Goal: Task Accomplishment & Management: Contribute content

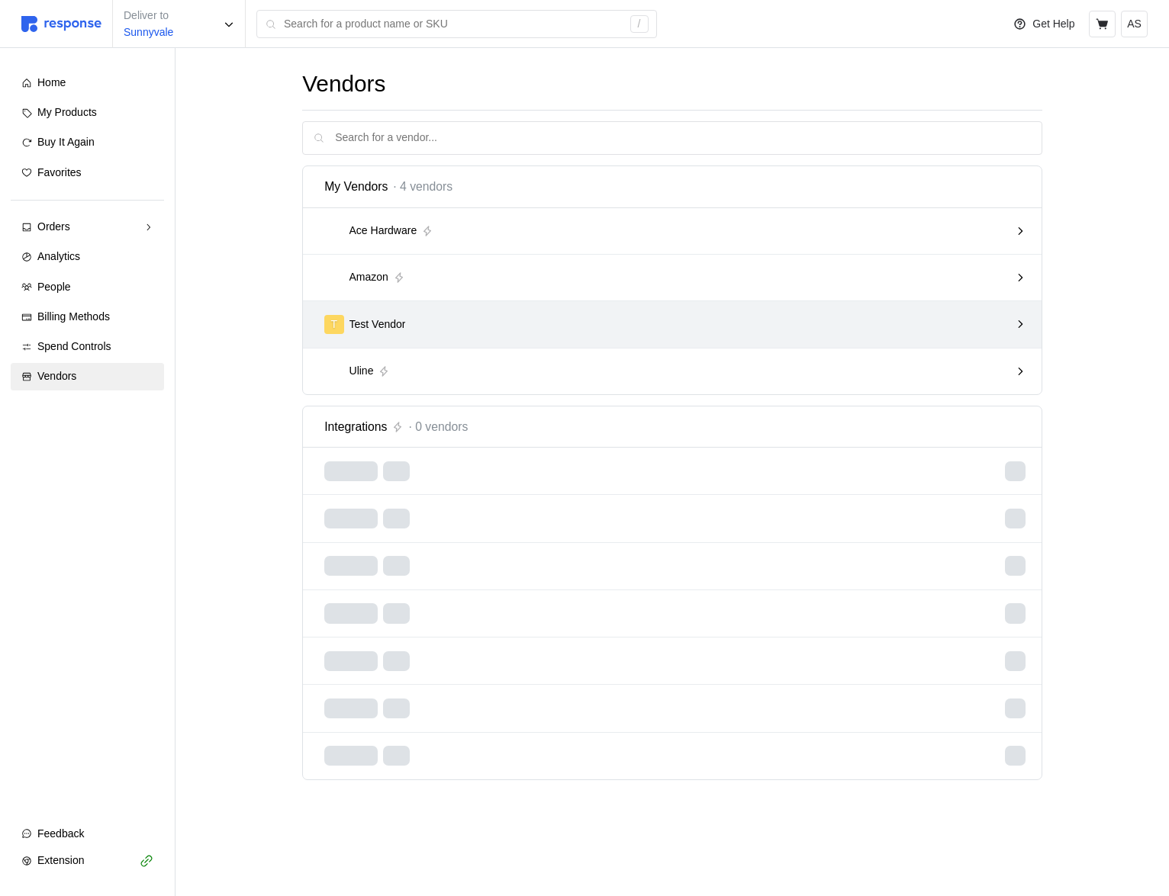
click at [513, 343] on div "T Test Vendor" at bounding box center [672, 324] width 738 height 47
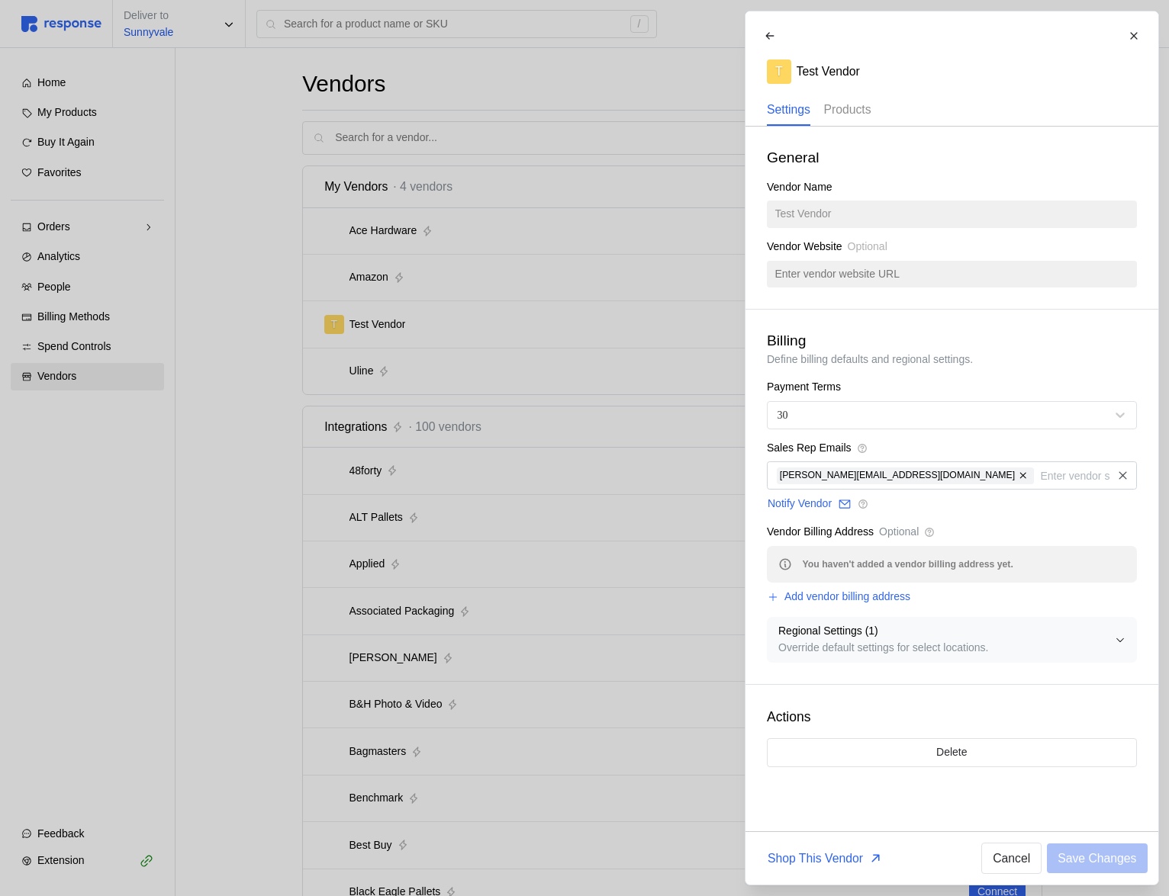
click at [859, 113] on p "Products" at bounding box center [846, 109] width 47 height 19
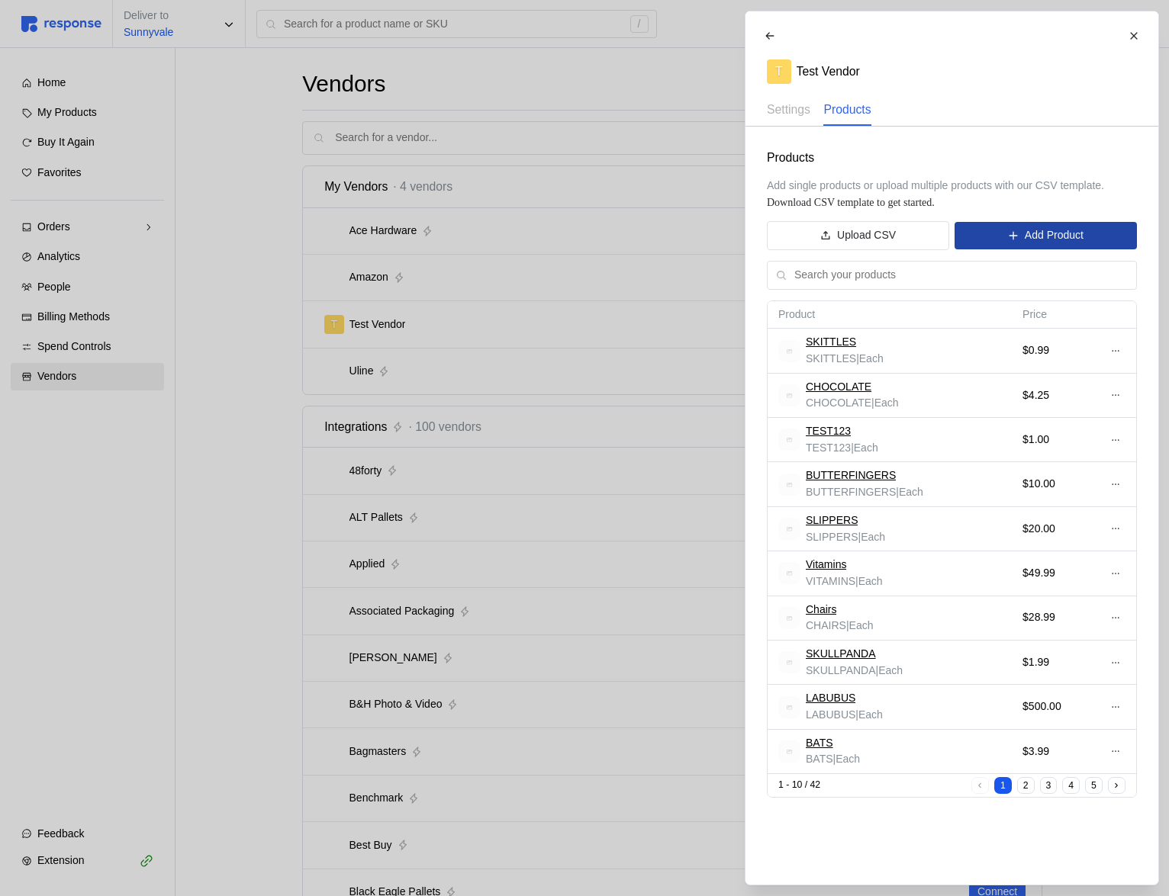
click at [1089, 233] on button "Add Product" at bounding box center [1045, 235] width 182 height 27
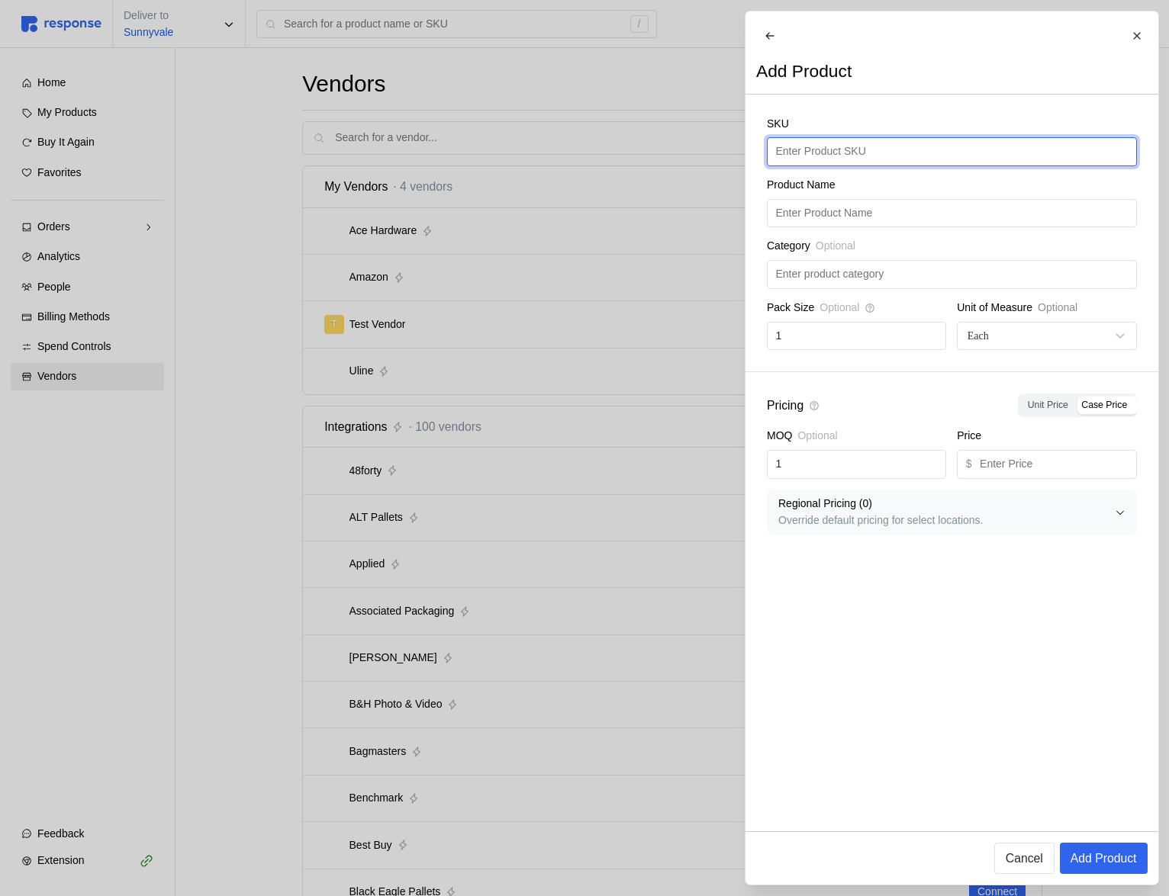
click at [861, 160] on input "text" at bounding box center [951, 151] width 352 height 27
type input "SOCKS"
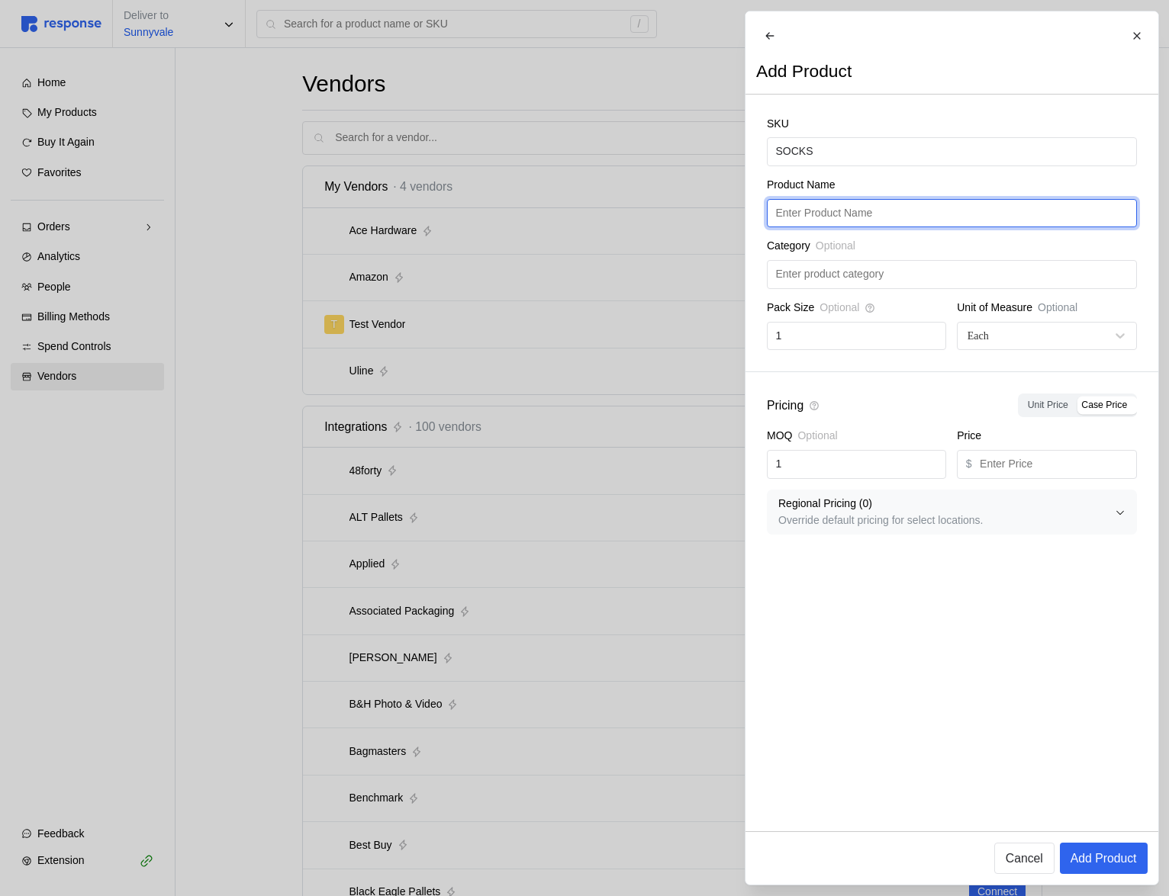
click at [859, 227] on input "text" at bounding box center [951, 213] width 352 height 27
paste input "SOCKS"
type input "SOCKS"
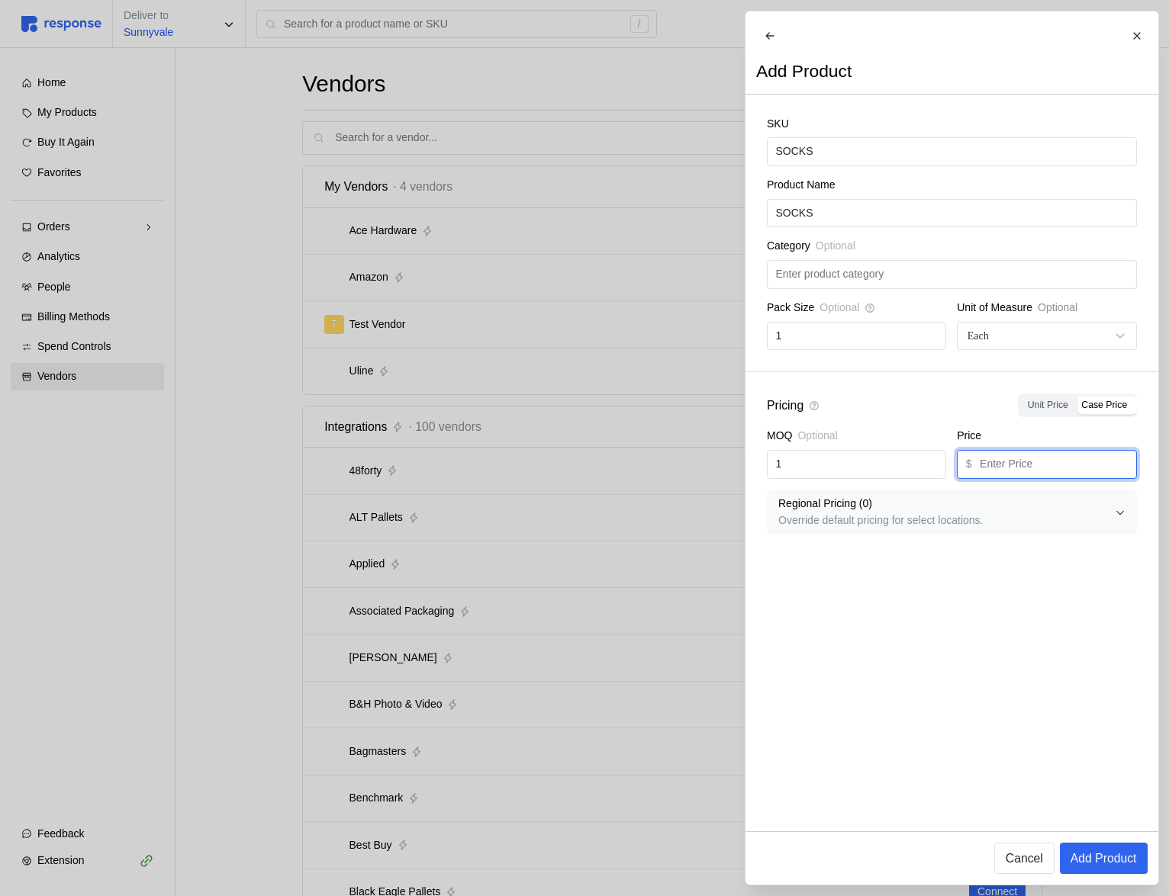
click at [1036, 476] on input "text" at bounding box center [1054, 464] width 148 height 27
type input "2"
click at [1115, 861] on p "Add Product" at bounding box center [1103, 858] width 66 height 19
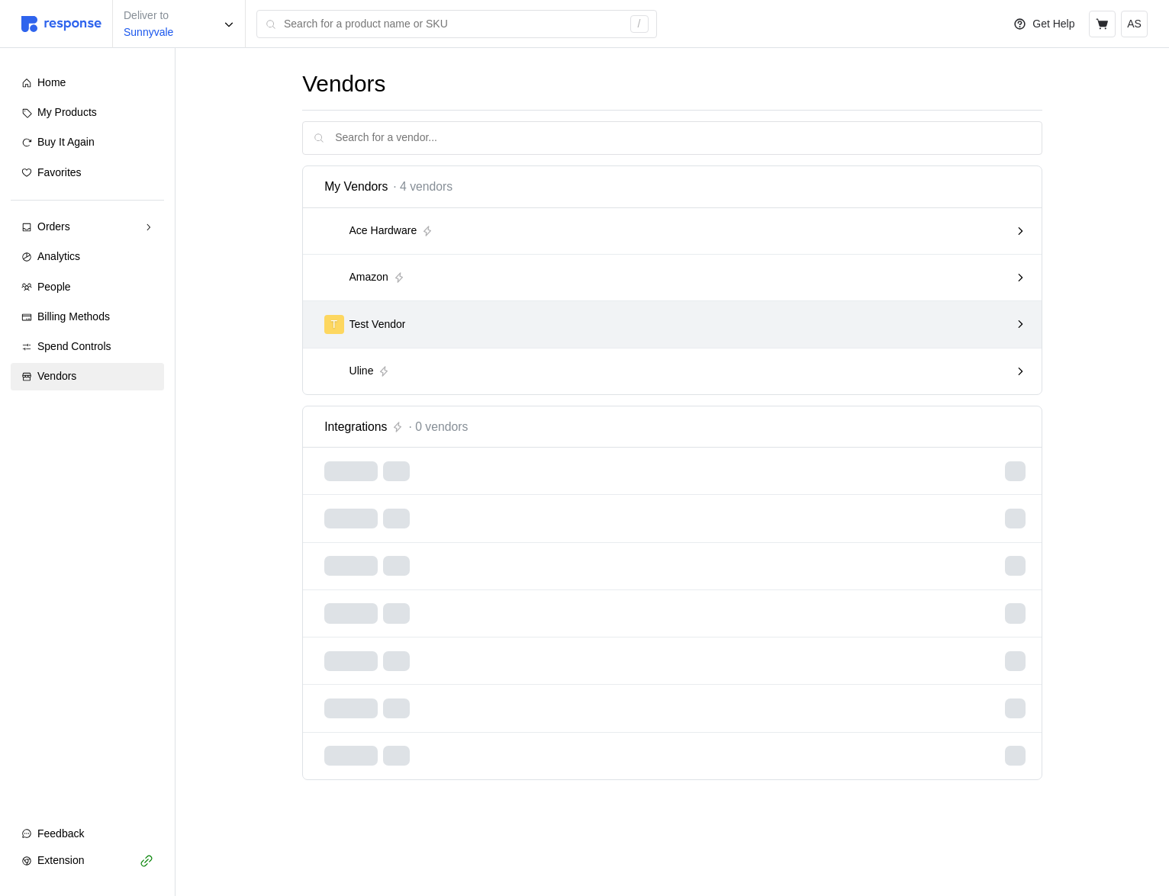
click at [621, 320] on div "T Test Vendor" at bounding box center [666, 324] width 685 height 19
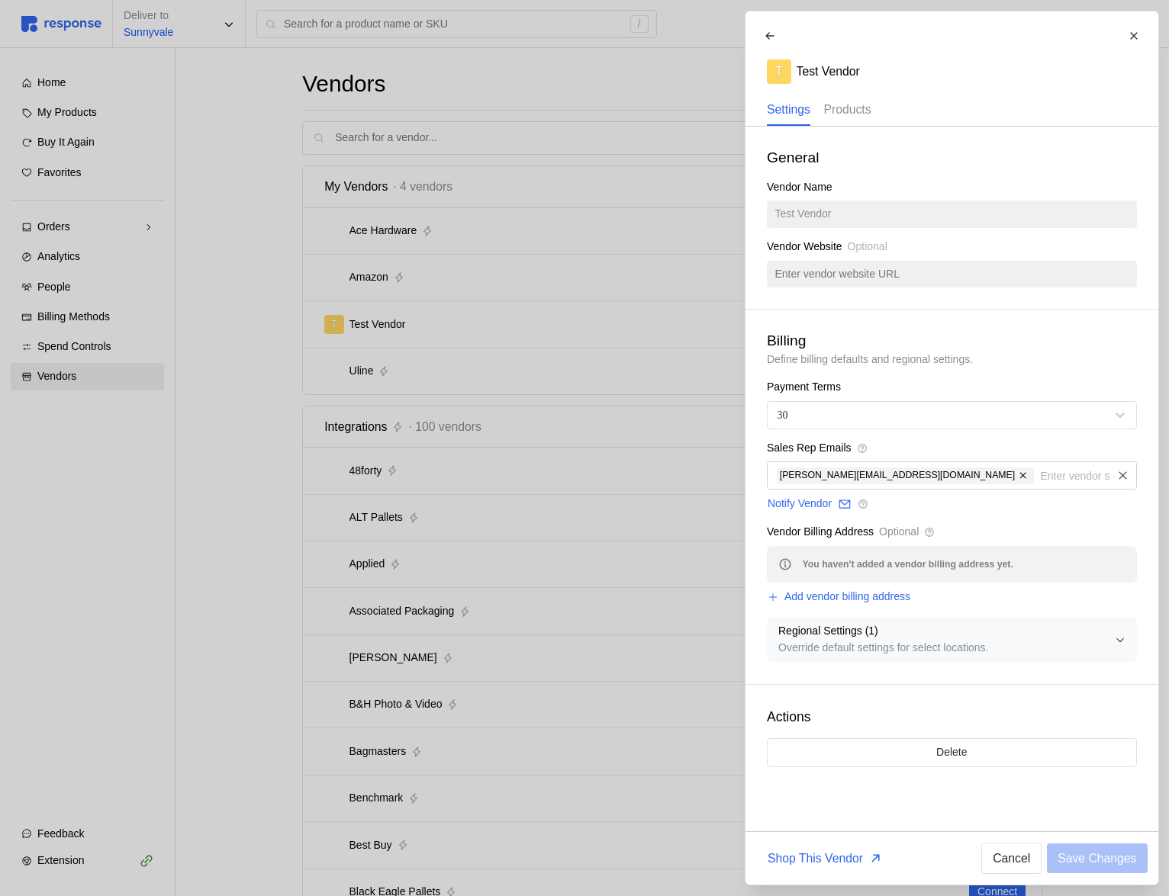
click at [845, 119] on div "Products" at bounding box center [846, 110] width 47 height 31
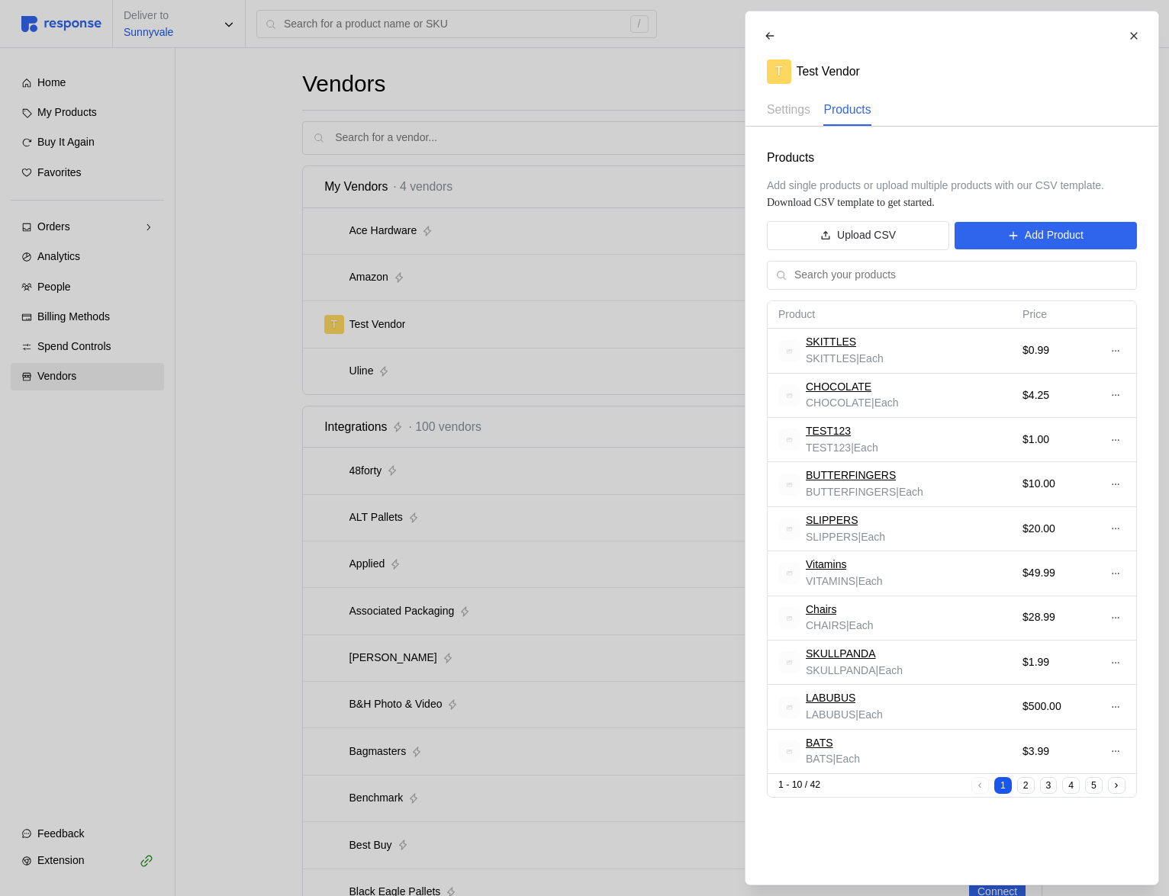
click at [1099, 249] on div "Upload CSV Add Product" at bounding box center [952, 235] width 370 height 29
click at [1029, 240] on p "Add Product" at bounding box center [1053, 235] width 59 height 17
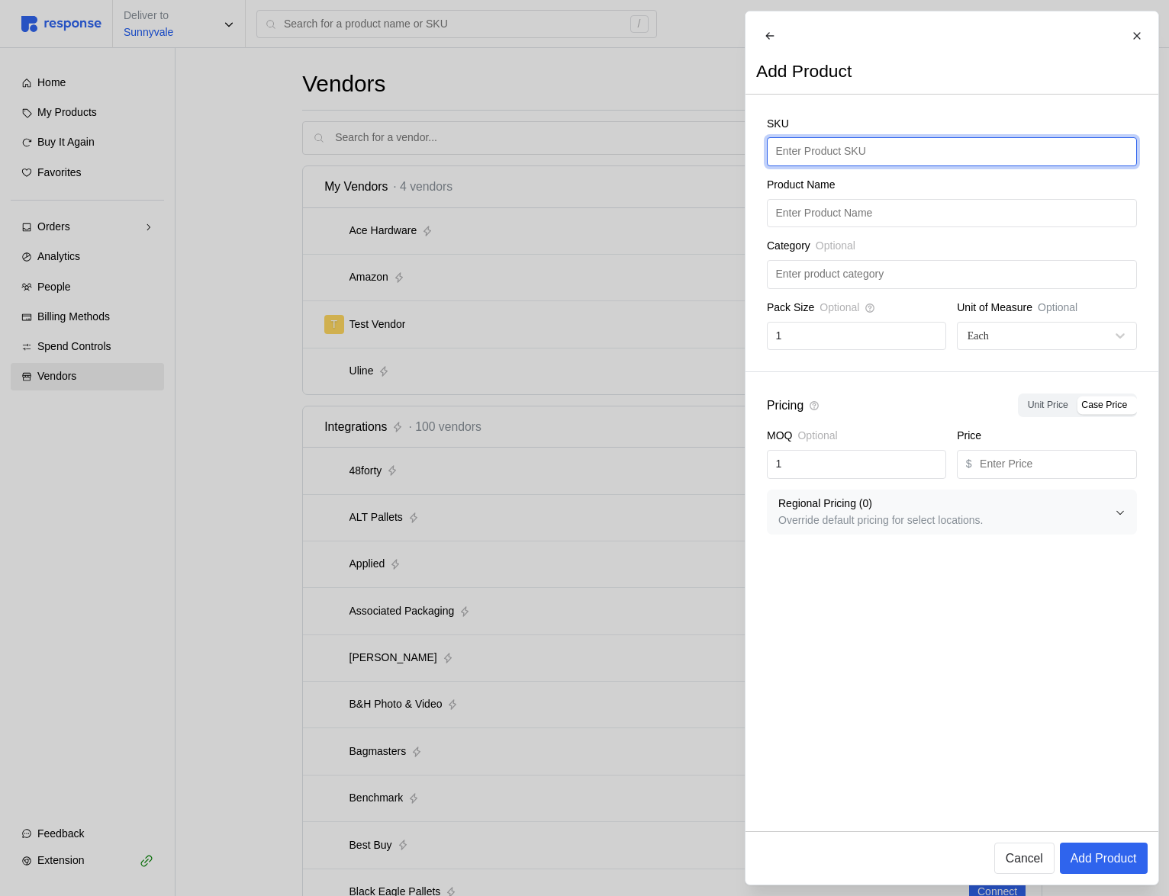
click at [877, 163] on input "text" at bounding box center [951, 151] width 352 height 27
type input "SOCKS"
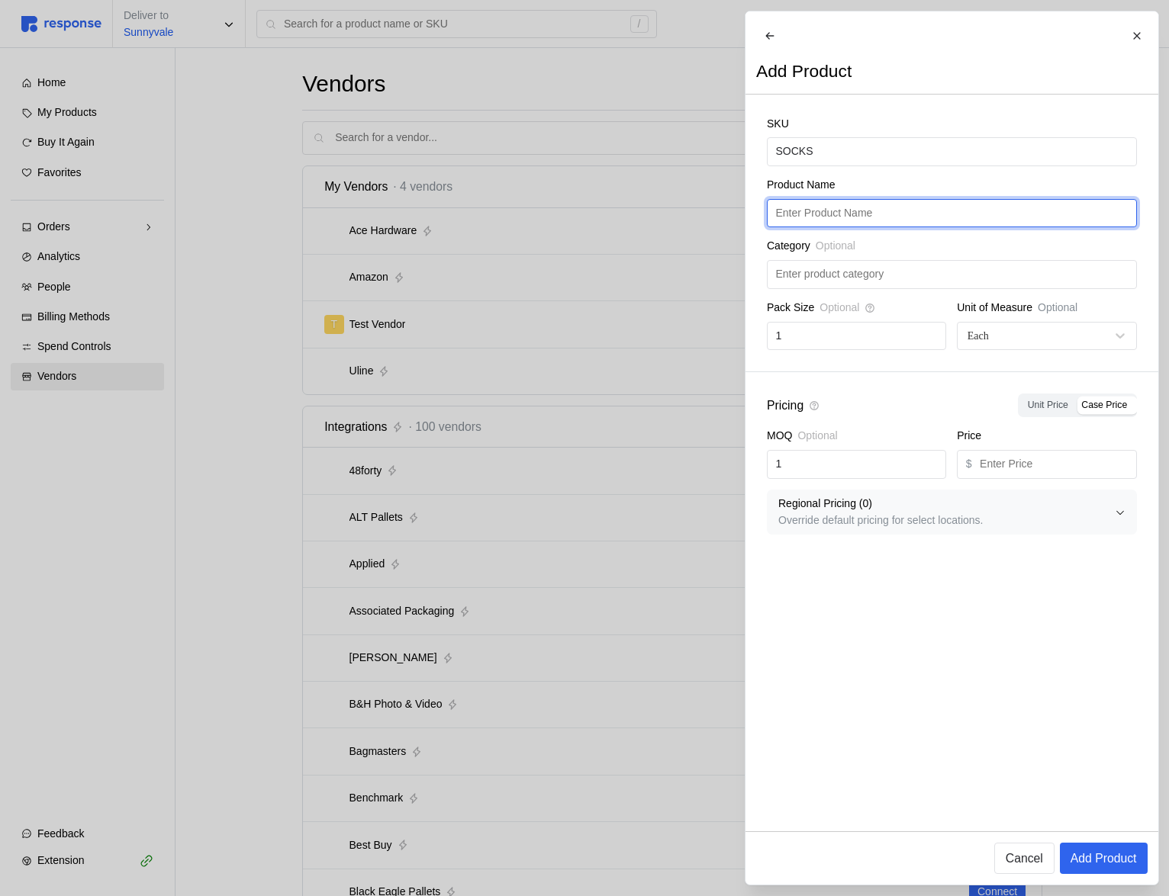
click at [914, 214] on input "text" at bounding box center [951, 213] width 352 height 27
paste input "SOCKS"
type input "SOCKS"
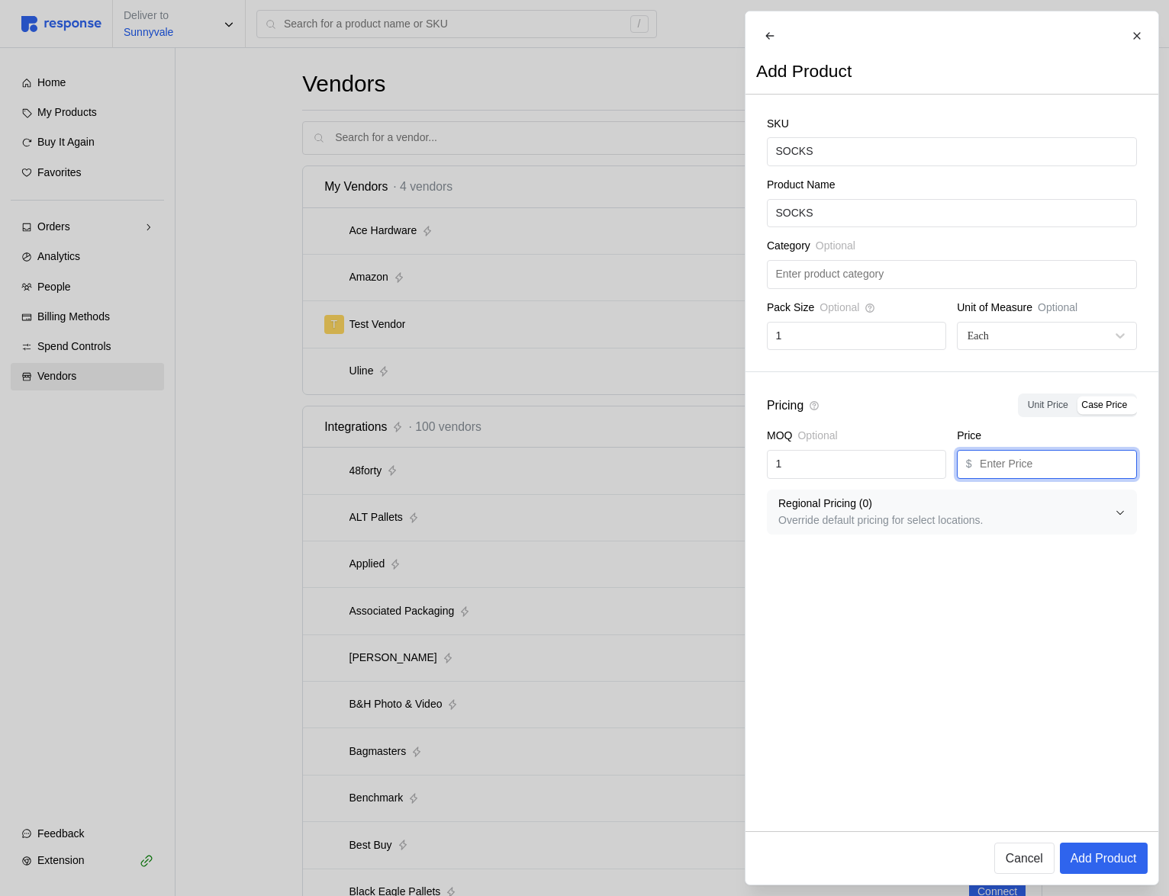
click at [1025, 475] on input "text" at bounding box center [1054, 464] width 148 height 27
type input "1"
click at [1086, 854] on p "Add Product" at bounding box center [1103, 858] width 66 height 19
click at [754, 67] on header "Add Product" at bounding box center [951, 52] width 413 height 83
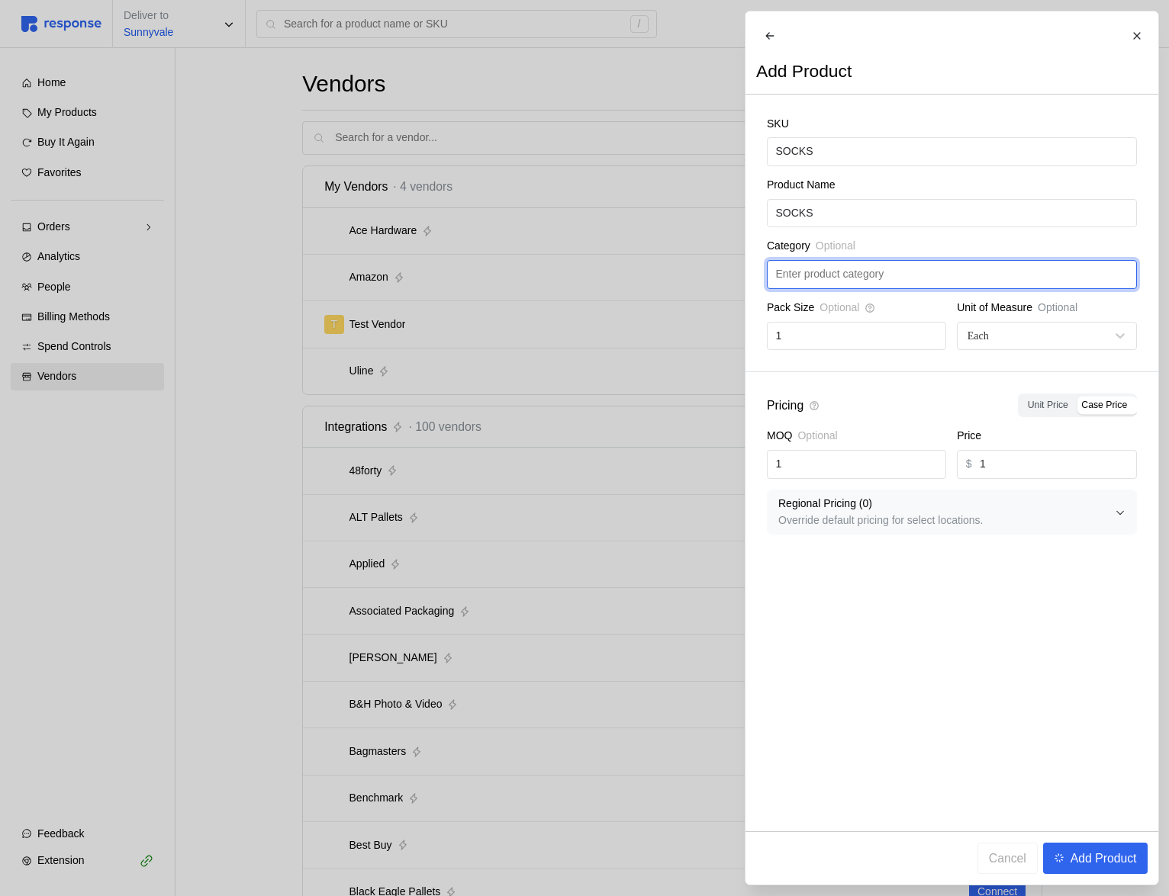
click at [901, 275] on input "text" at bounding box center [951, 274] width 352 height 27
